Goal: Browse casually: Explore the website without a specific task or goal

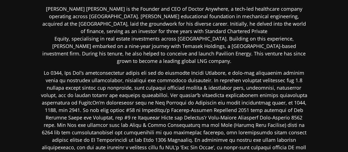
scroll to position [137, 0]
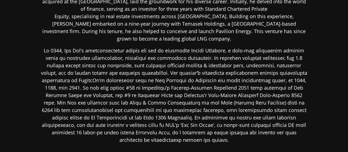
click at [147, 72] on p at bounding box center [174, 95] width 268 height 97
click at [148, 72] on p at bounding box center [174, 95] width 268 height 97
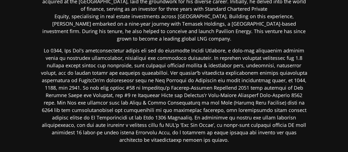
click at [148, 72] on p at bounding box center [174, 95] width 268 height 97
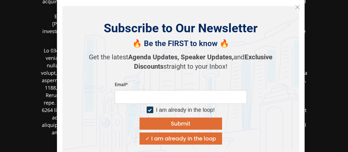
click at [148, 72] on div "Get the latest Agenda Updates, Speaker Updates, and Exclusive Discounts straigh…" at bounding box center [181, 62] width 193 height 29
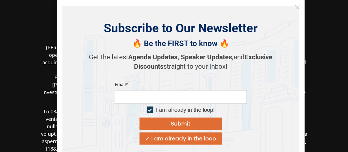
scroll to position [67, 0]
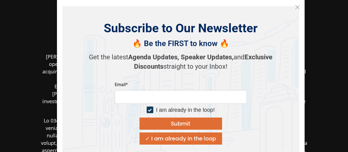
click at [301, 5] on button "Close" at bounding box center [297, 7] width 9 height 9
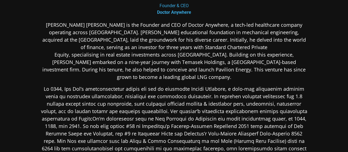
scroll to position [99, 0]
click at [206, 89] on p at bounding box center [174, 133] width 268 height 97
click at [206, 88] on p at bounding box center [174, 133] width 268 height 97
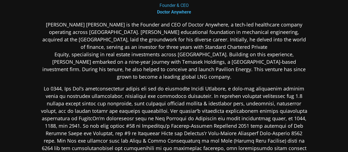
click at [206, 88] on p at bounding box center [174, 133] width 268 height 97
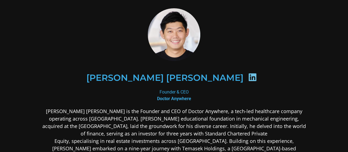
scroll to position [0, 0]
